Goal: Information Seeking & Learning: Learn about a topic

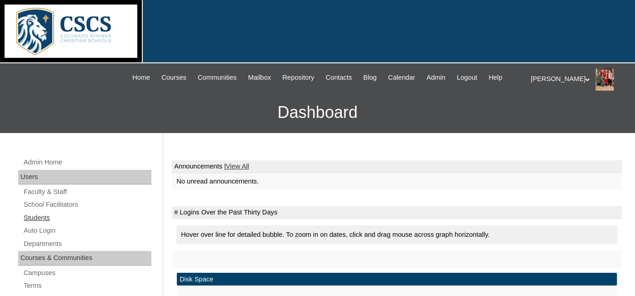
click at [28, 218] on link "Students" at bounding box center [87, 217] width 129 height 11
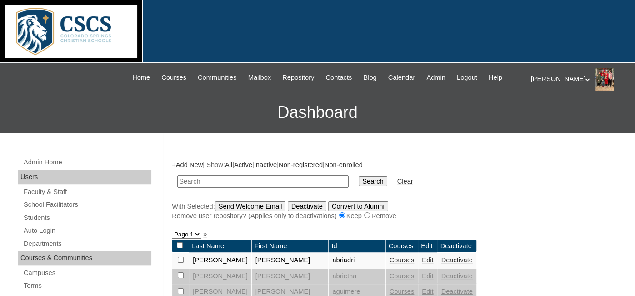
click at [199, 178] on input "text" at bounding box center [262, 181] width 171 height 12
type input "lylah"
click at [359, 176] on input "Search" at bounding box center [373, 181] width 28 height 10
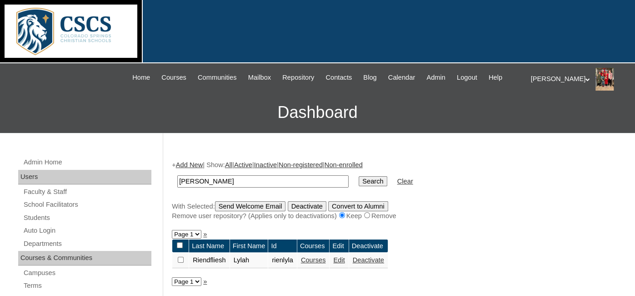
click at [306, 256] on link "Courses" at bounding box center [313, 259] width 25 height 7
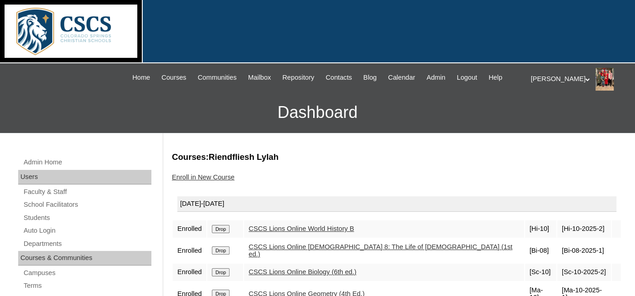
click at [303, 268] on link "CSCS Lions Online Biology (6th ed.)" at bounding box center [303, 271] width 108 height 7
